Goal: Check status: Check status

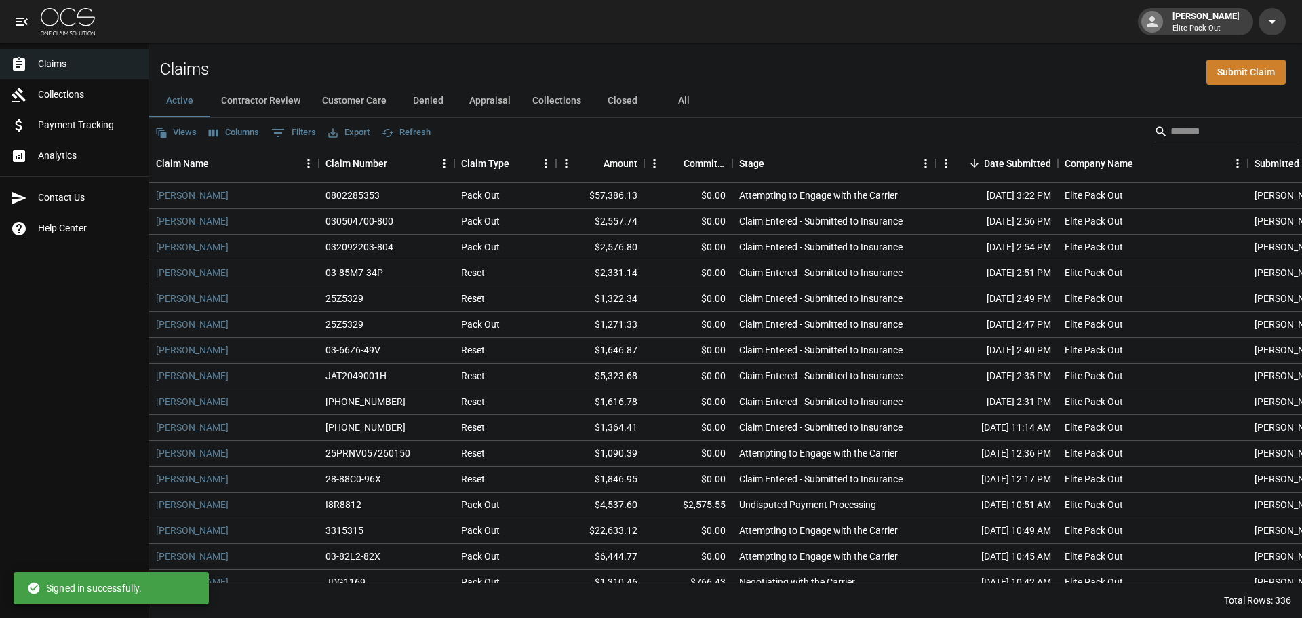
click at [89, 130] on span "Payment Tracking" at bounding box center [88, 125] width 100 height 14
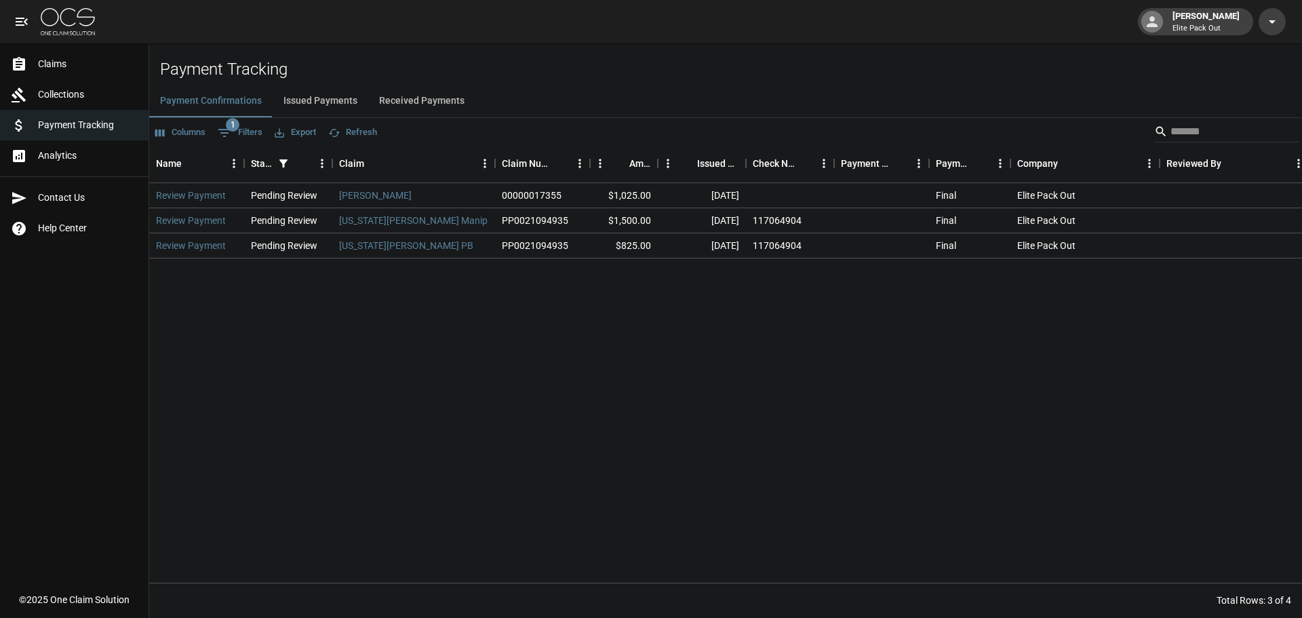
click at [308, 98] on button "Issued Payments" at bounding box center [321, 101] width 96 height 33
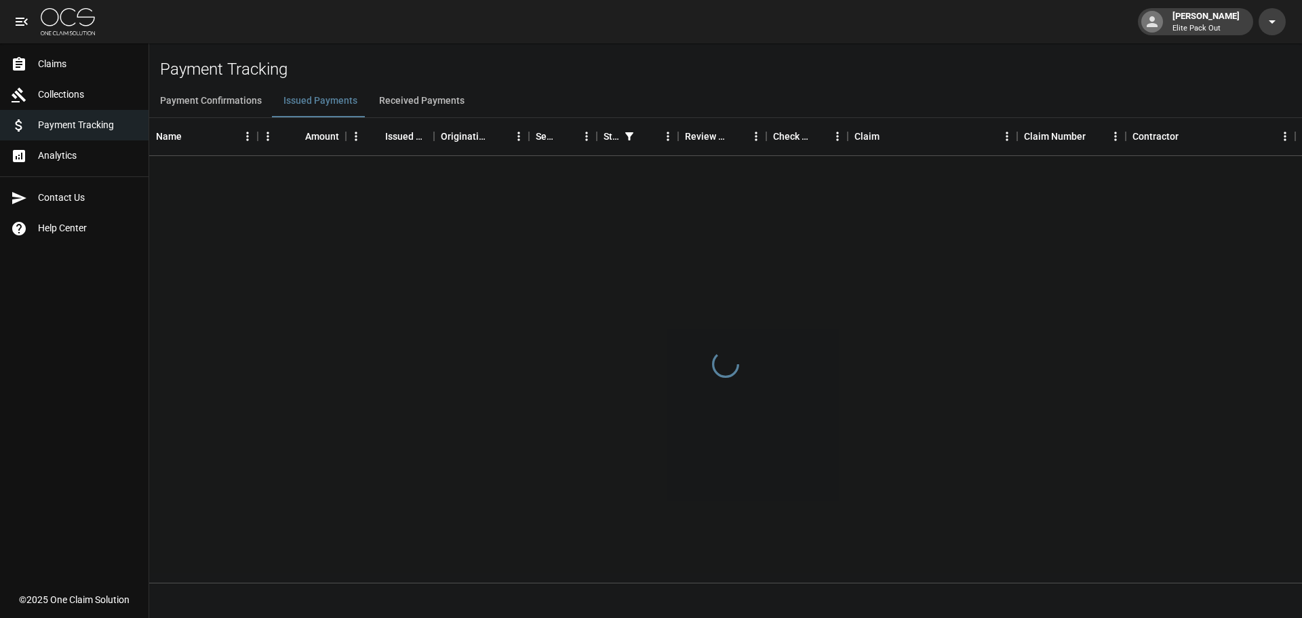
click at [406, 98] on button "Received Payments" at bounding box center [421, 101] width 107 height 33
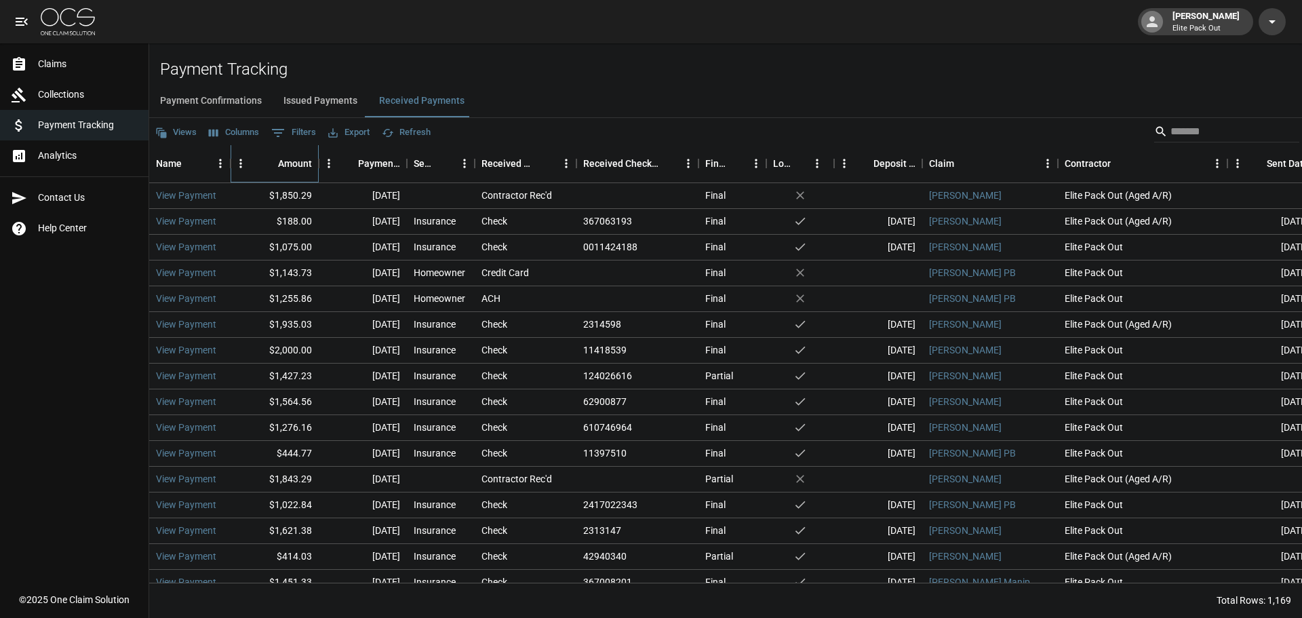
click at [303, 169] on div "Amount" at bounding box center [295, 163] width 34 height 38
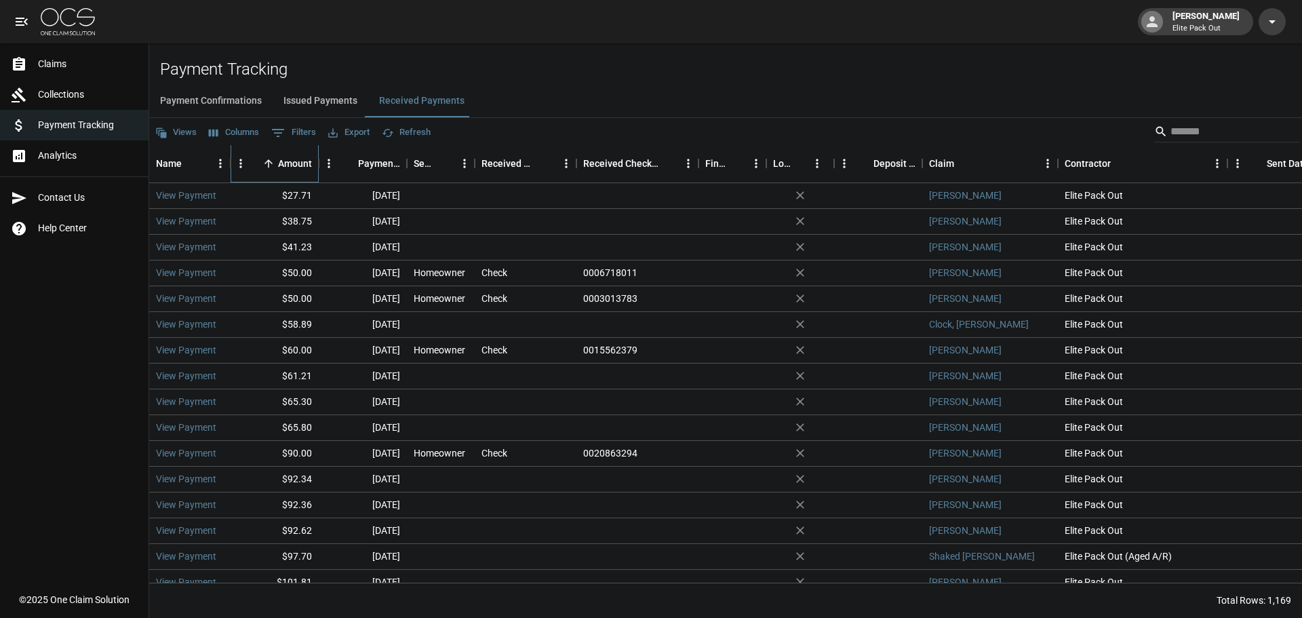
click at [303, 169] on div "Amount" at bounding box center [295, 163] width 34 height 38
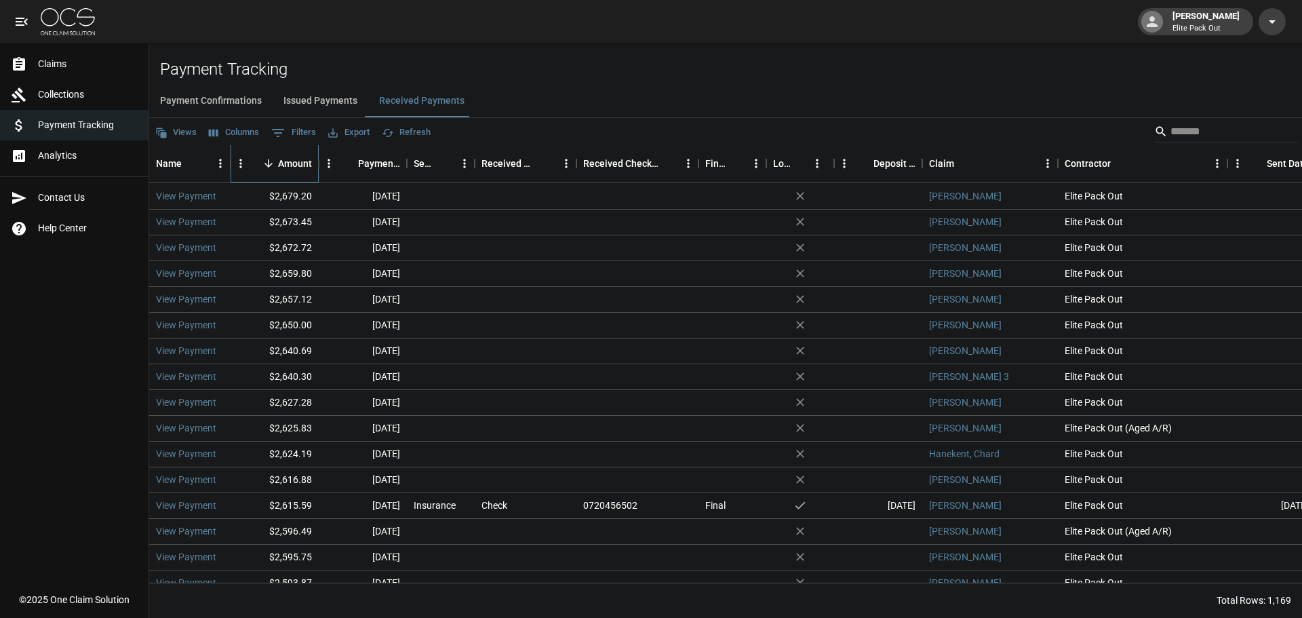
scroll to position [5357, 0]
click at [85, 72] on link "Claims" at bounding box center [74, 64] width 149 height 31
